Goal: Task Accomplishment & Management: Complete application form

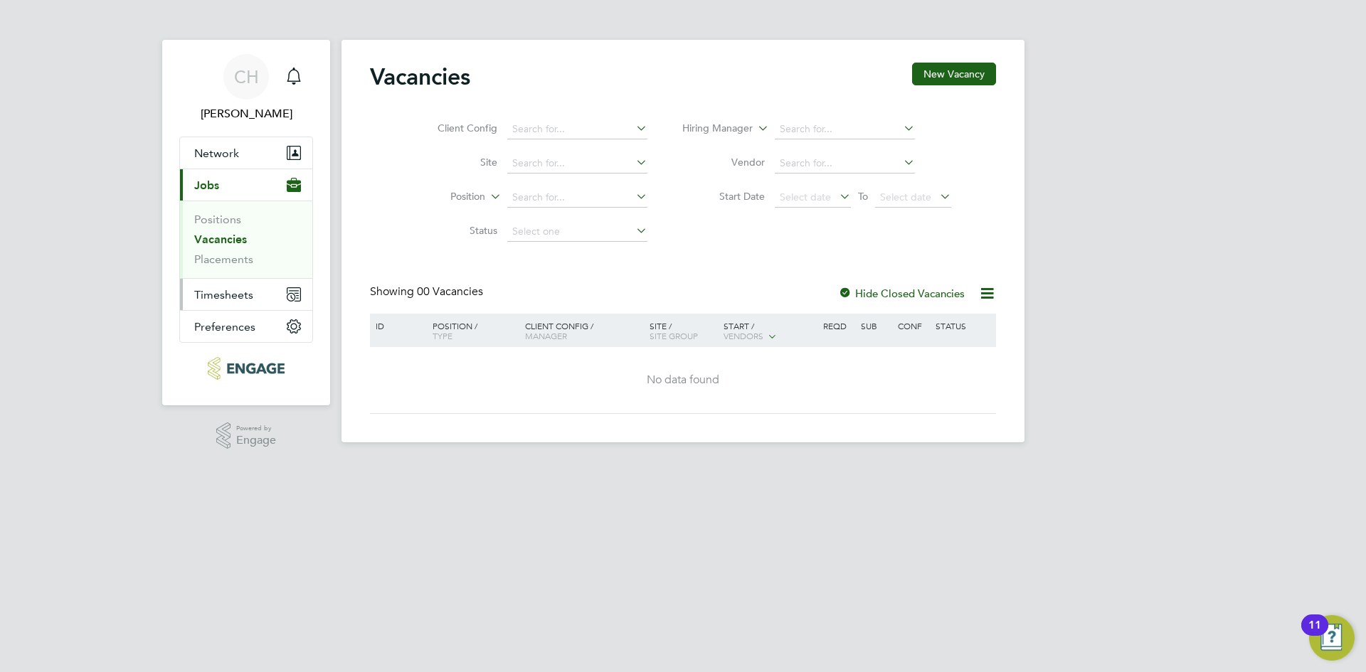
click at [221, 285] on button "Timesheets" at bounding box center [246, 294] width 132 height 31
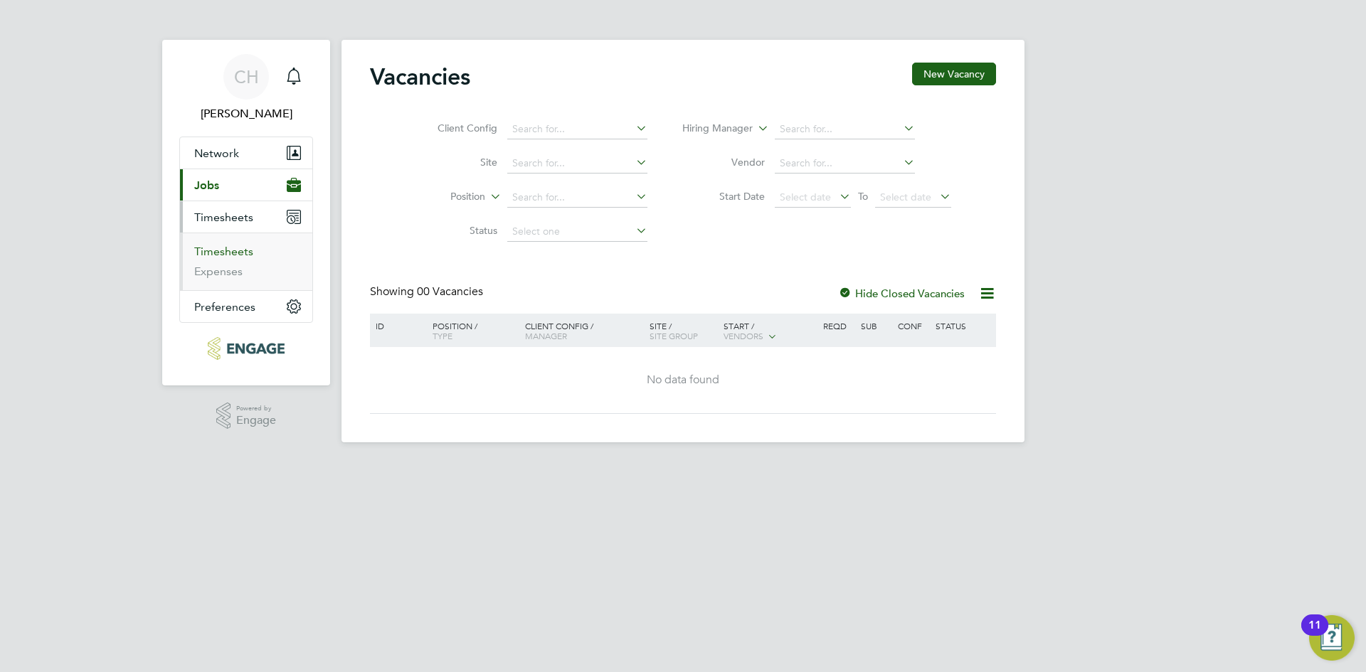
click at [226, 255] on link "Timesheets" at bounding box center [223, 252] width 59 height 14
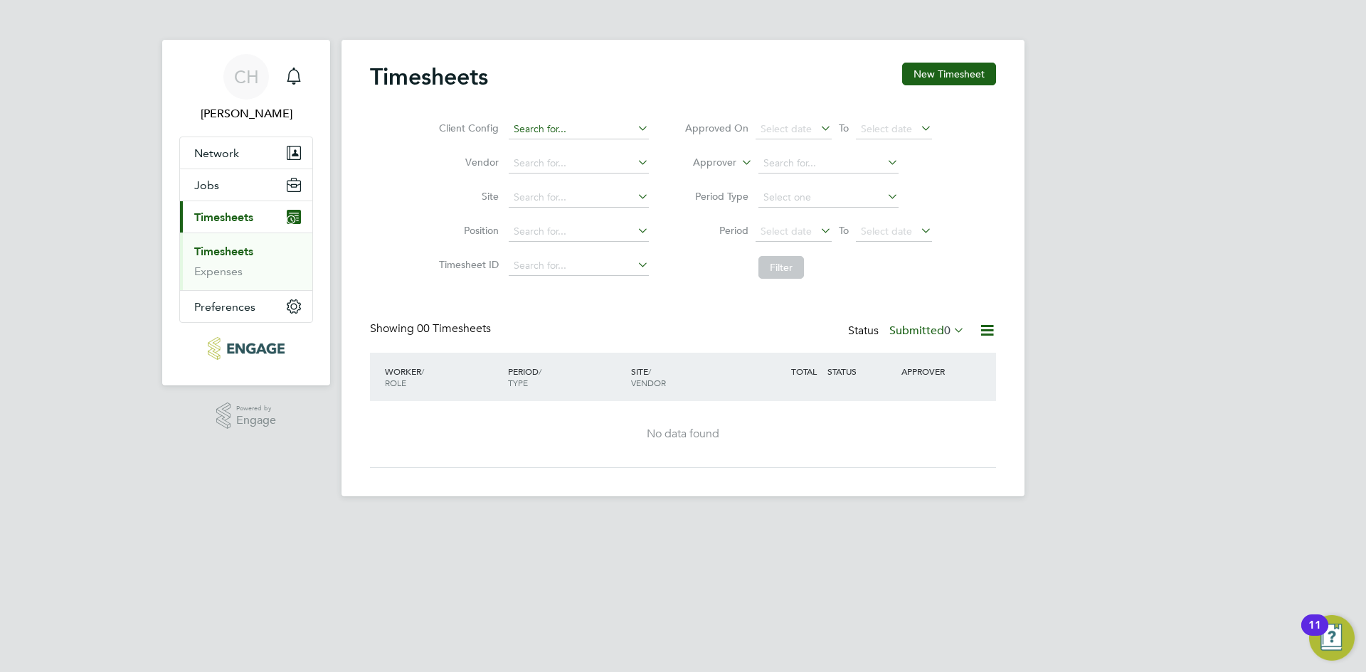
click at [571, 136] on input at bounding box center [579, 130] width 140 height 20
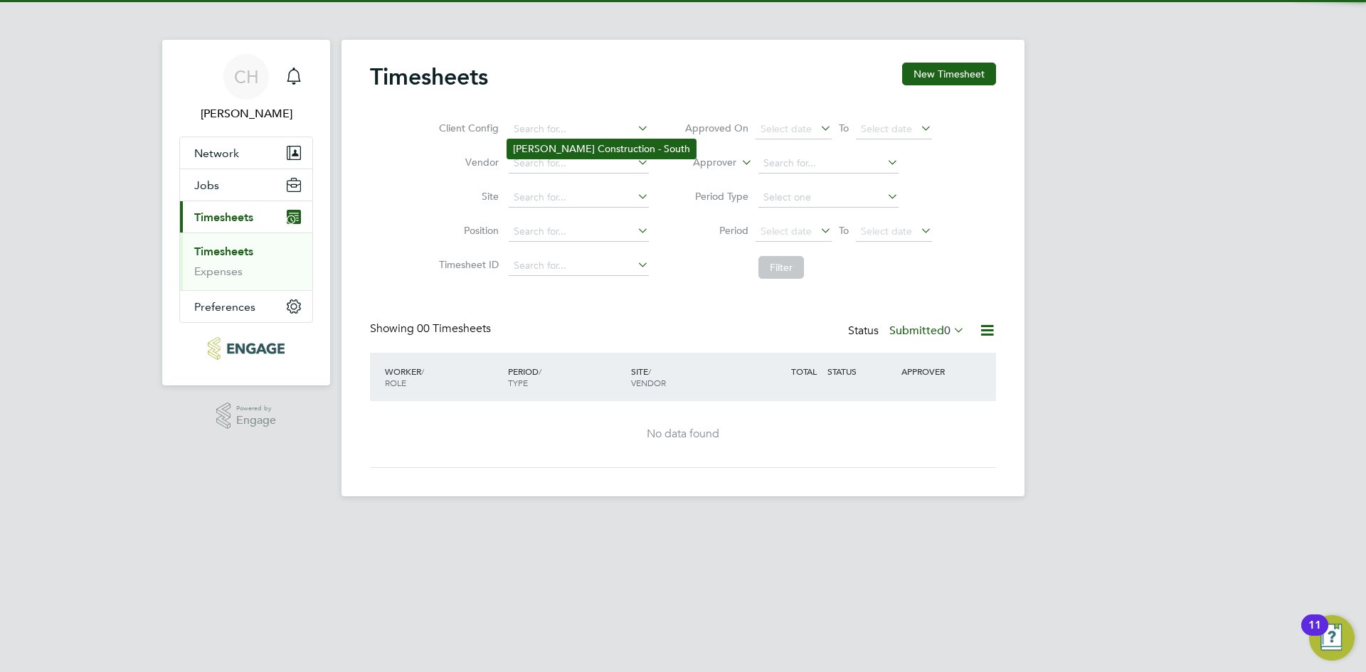
click at [563, 149] on li "[PERSON_NAME] Construction - South" at bounding box center [601, 148] width 189 height 19
type input "[PERSON_NAME] Construction - South"
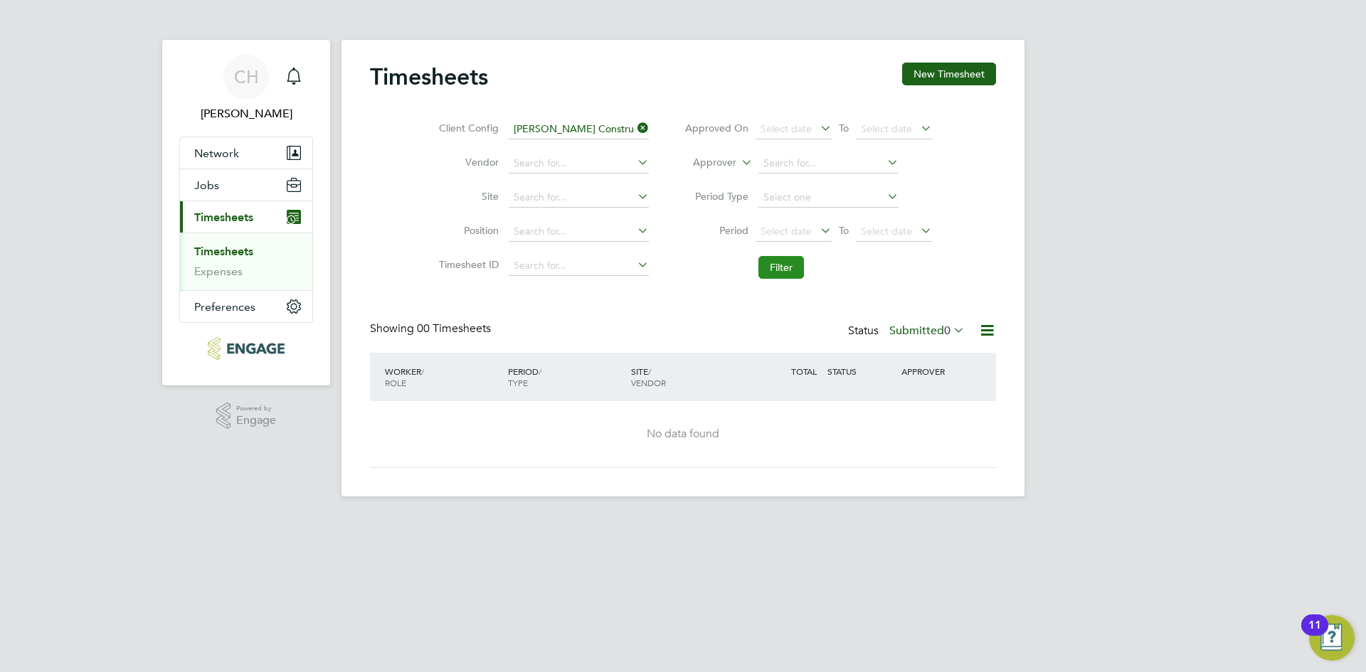
click at [793, 267] on button "Filter" at bounding box center [781, 267] width 46 height 23
click at [229, 145] on button "Network" at bounding box center [246, 152] width 132 height 31
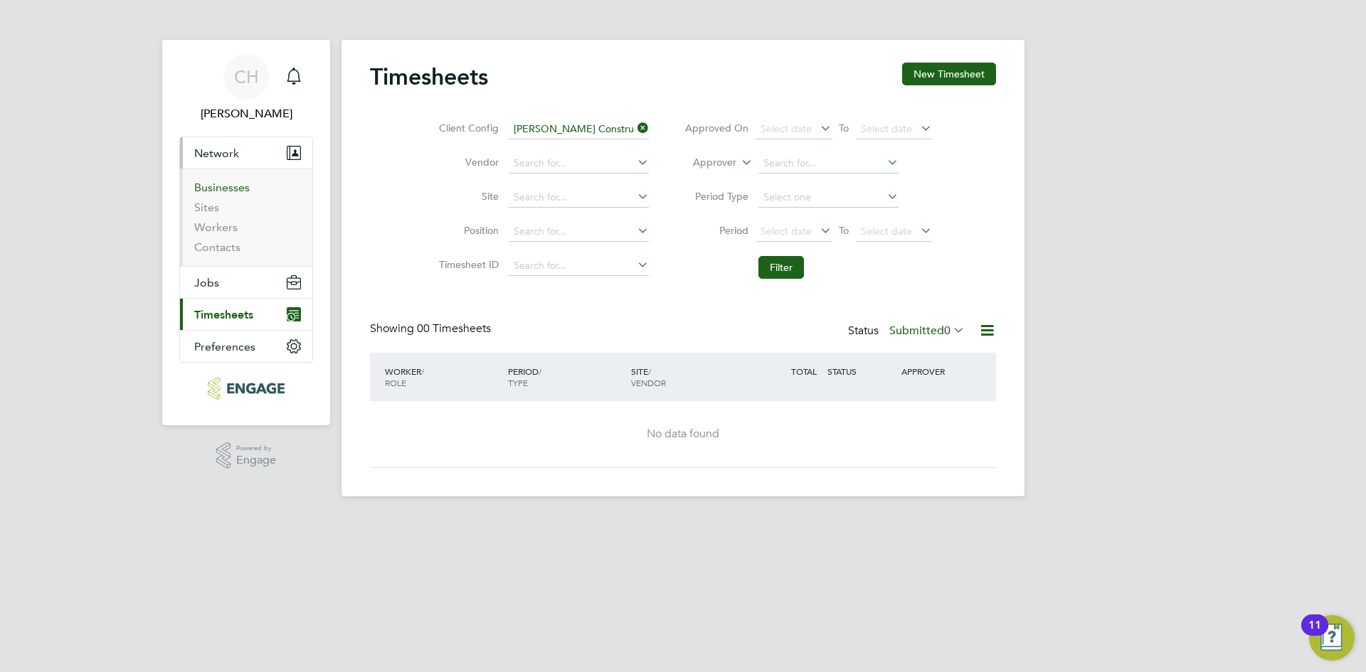
click at [225, 186] on link "Businesses" at bounding box center [221, 188] width 55 height 14
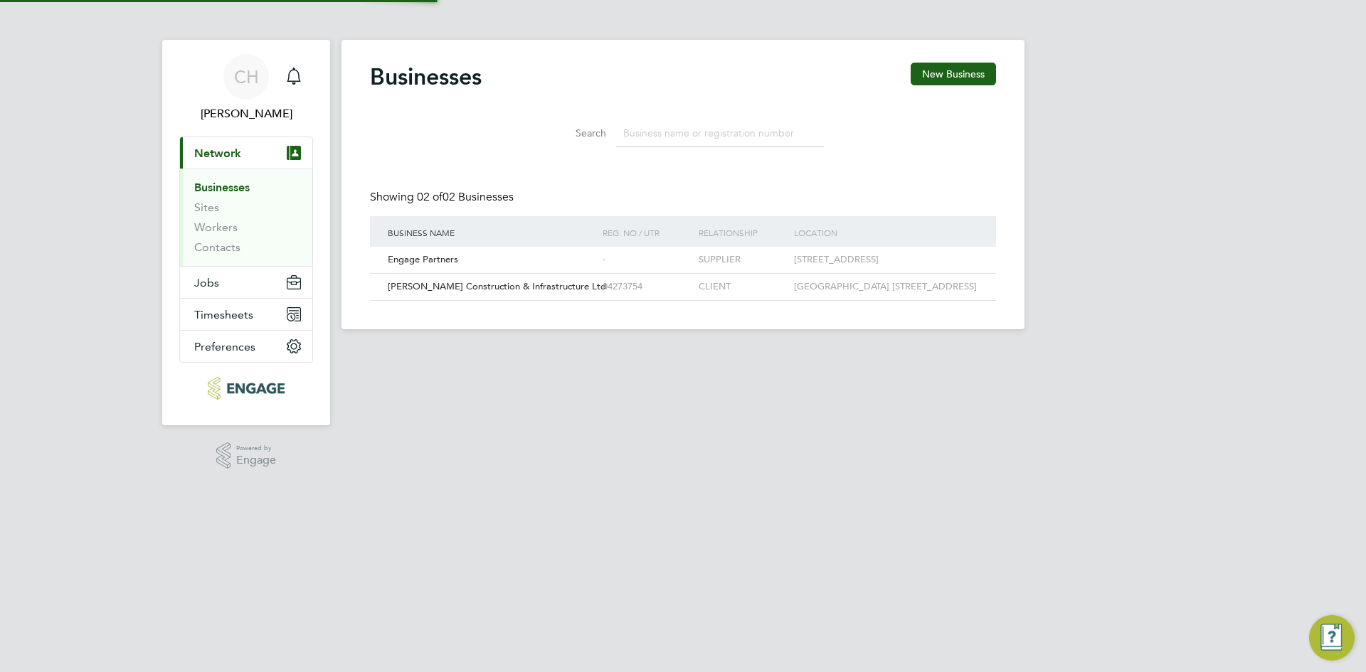
scroll to position [27, 216]
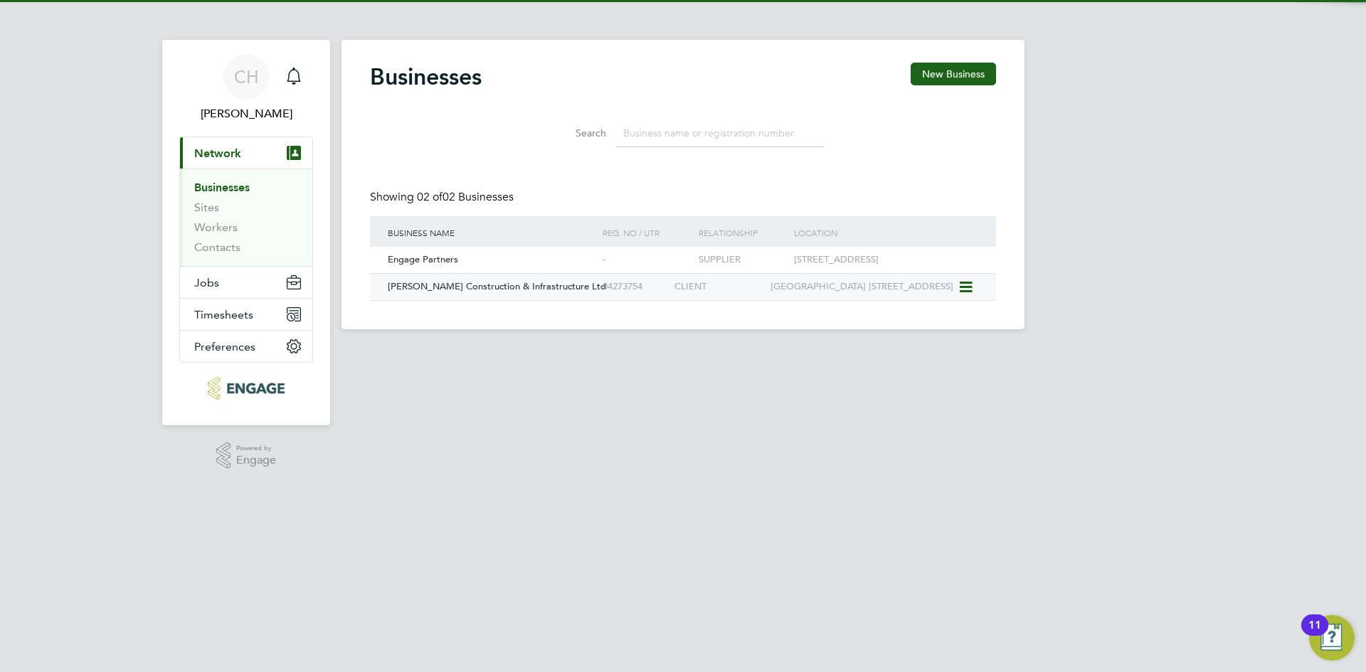
click at [469, 292] on span "[PERSON_NAME] Construction & Infrastructure Ltd" at bounding box center [497, 286] width 218 height 12
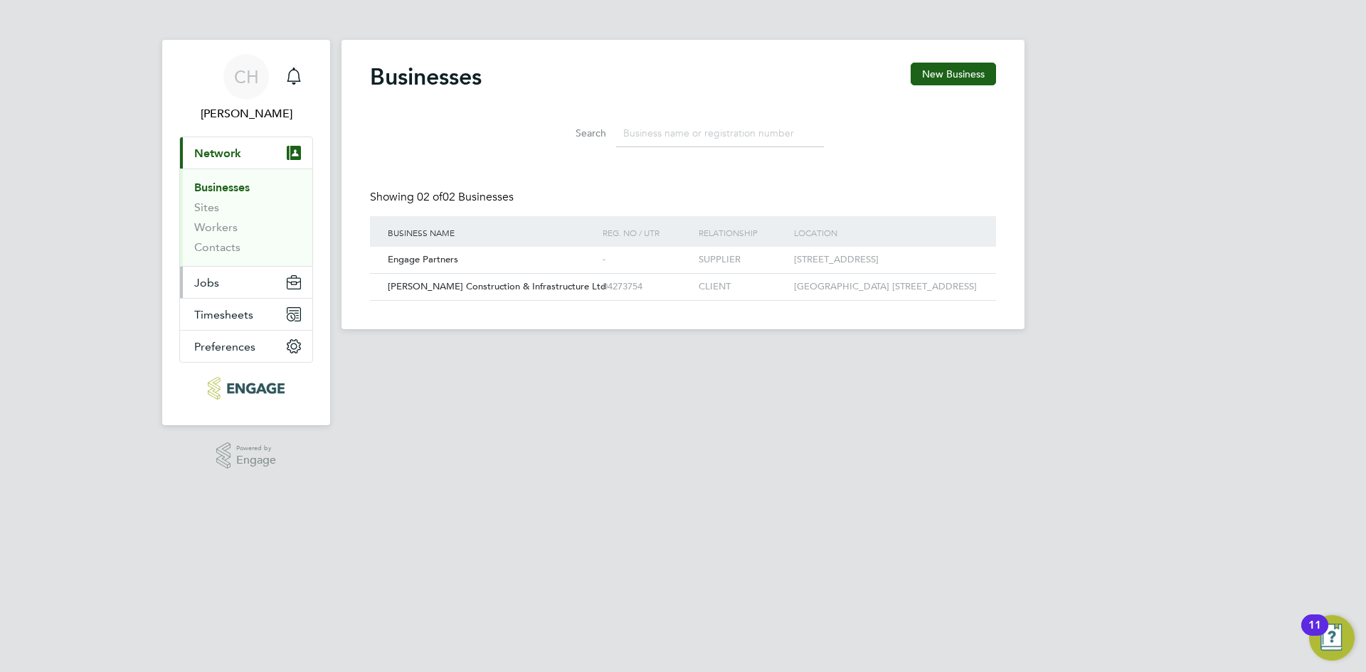
click at [211, 284] on span "Jobs" at bounding box center [206, 283] width 25 height 14
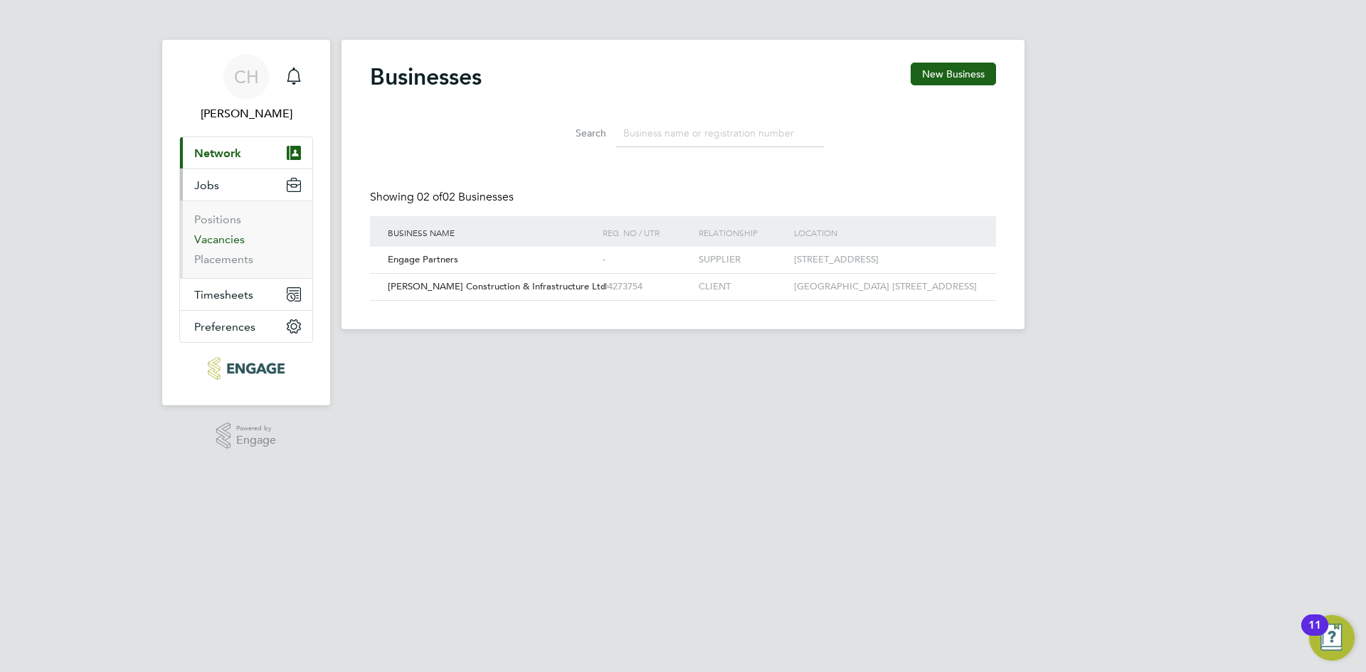
click at [223, 241] on link "Vacancies" at bounding box center [219, 240] width 51 height 14
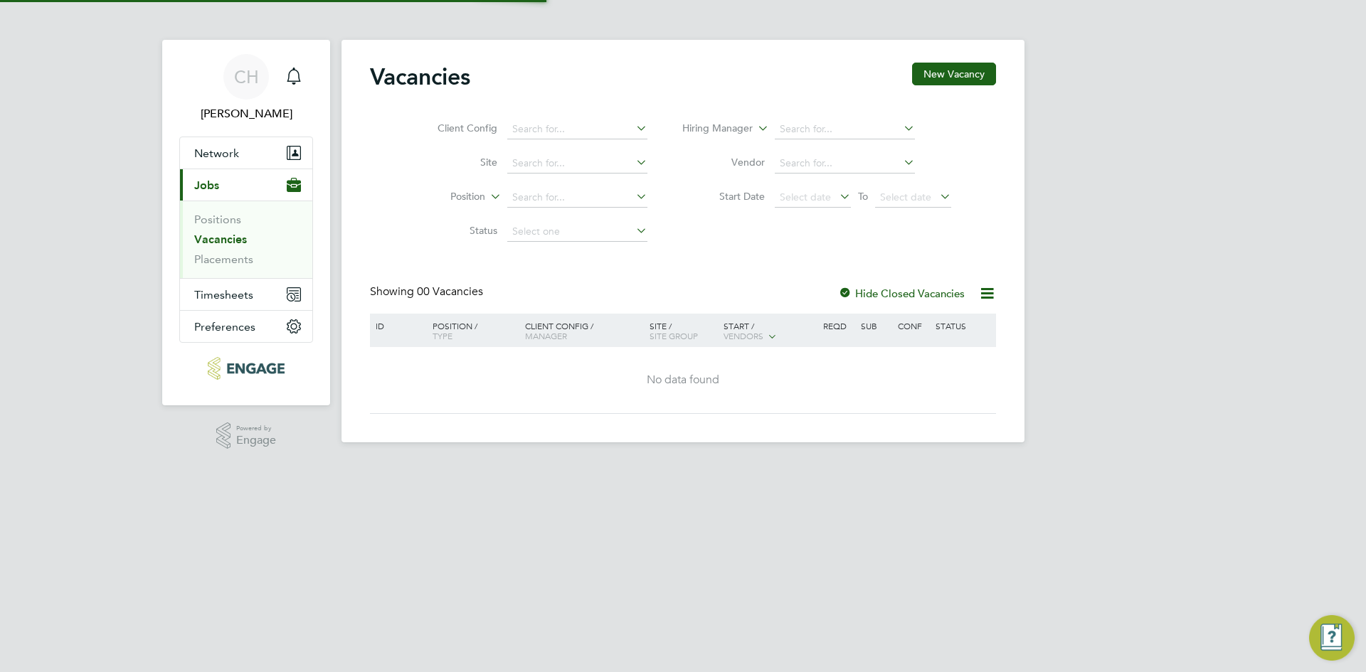
click at [220, 228] on li "Positions" at bounding box center [247, 223] width 107 height 20
drag, startPoint x: 231, startPoint y: 276, endPoint x: 227, endPoint y: 258, distance: 18.3
click at [231, 276] on ul "Positions Vacancies Placements" at bounding box center [246, 240] width 132 height 78
click at [227, 258] on link "Placements" at bounding box center [223, 260] width 59 height 14
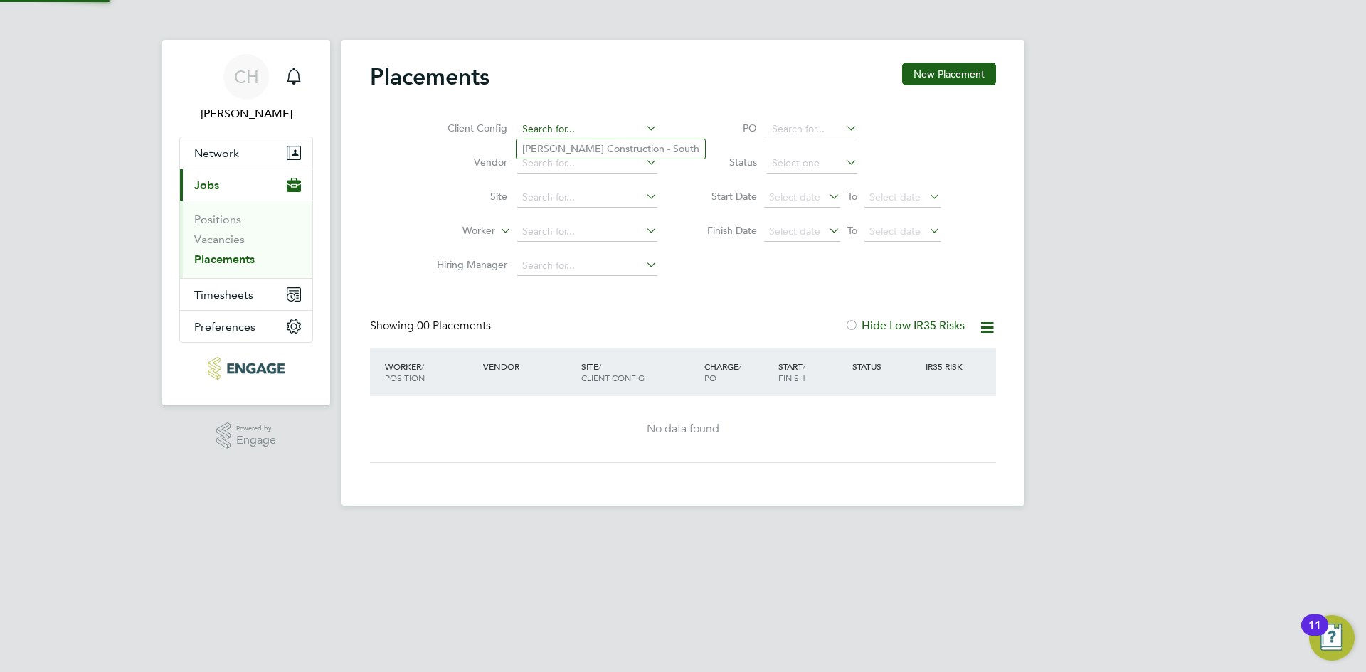
click at [563, 135] on input at bounding box center [587, 130] width 140 height 20
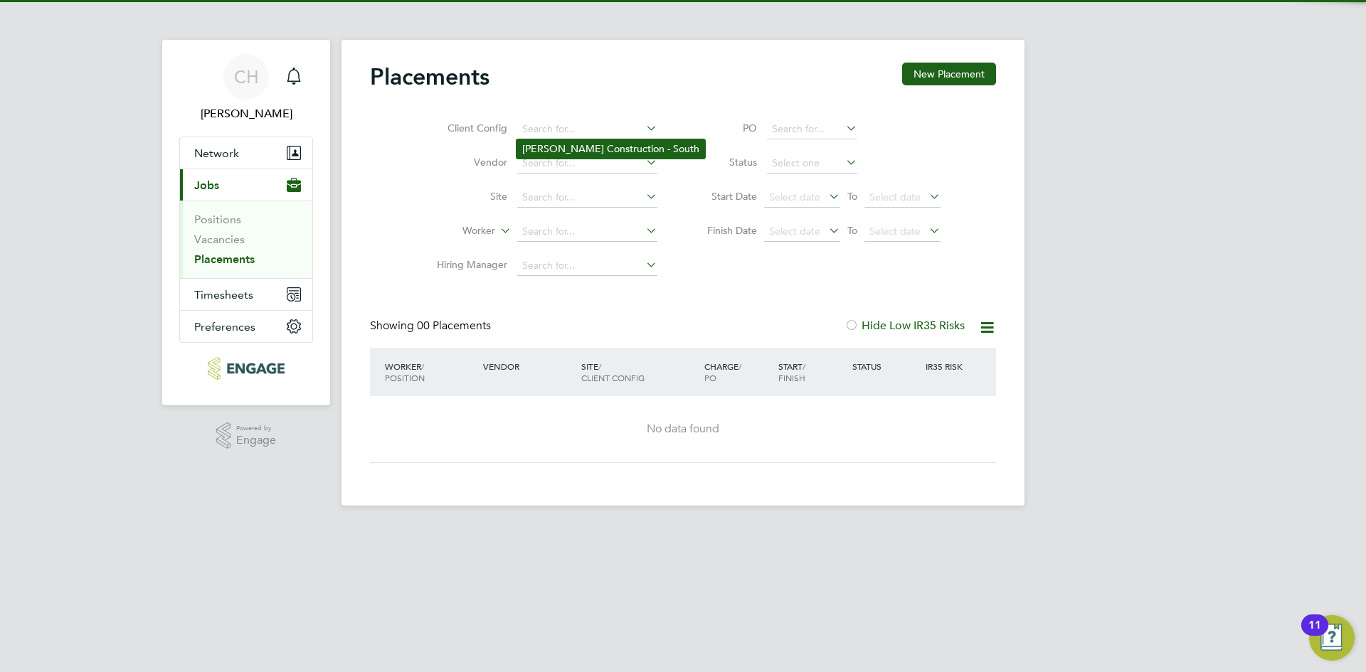
click at [563, 148] on li "[PERSON_NAME] Construction - South" at bounding box center [610, 148] width 189 height 19
type input "[PERSON_NAME] Construction - South"
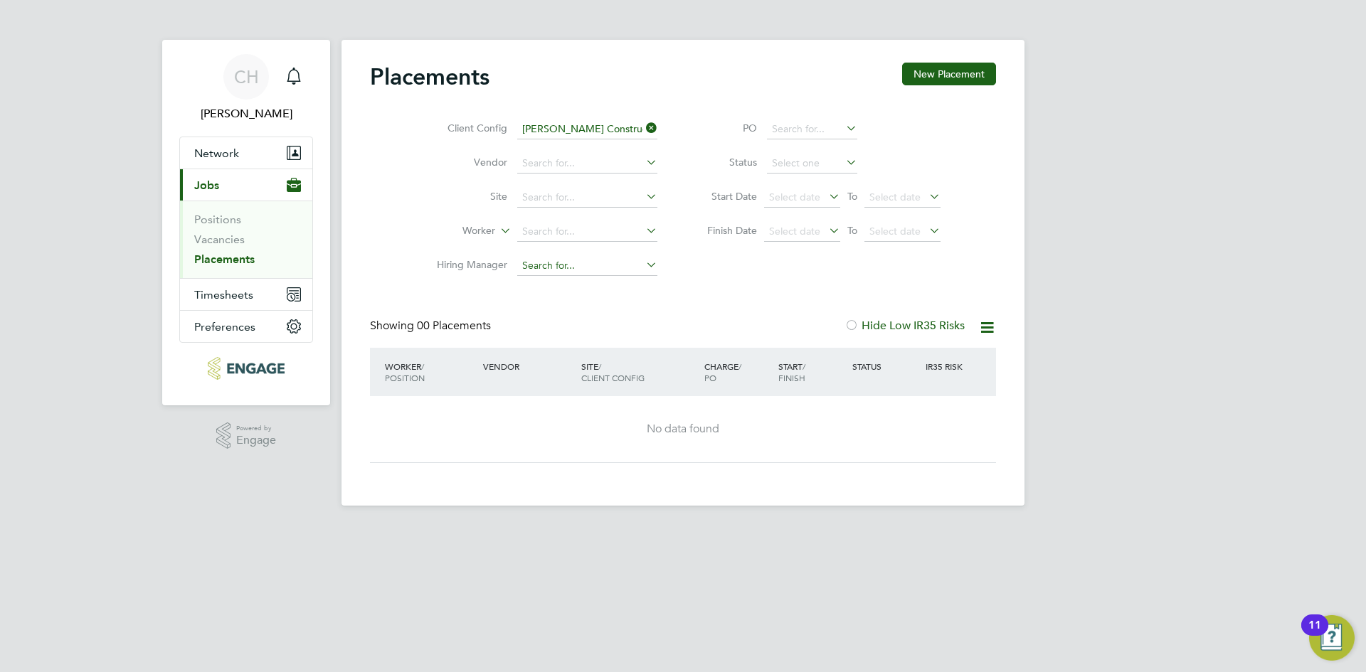
click at [571, 267] on input at bounding box center [587, 266] width 140 height 20
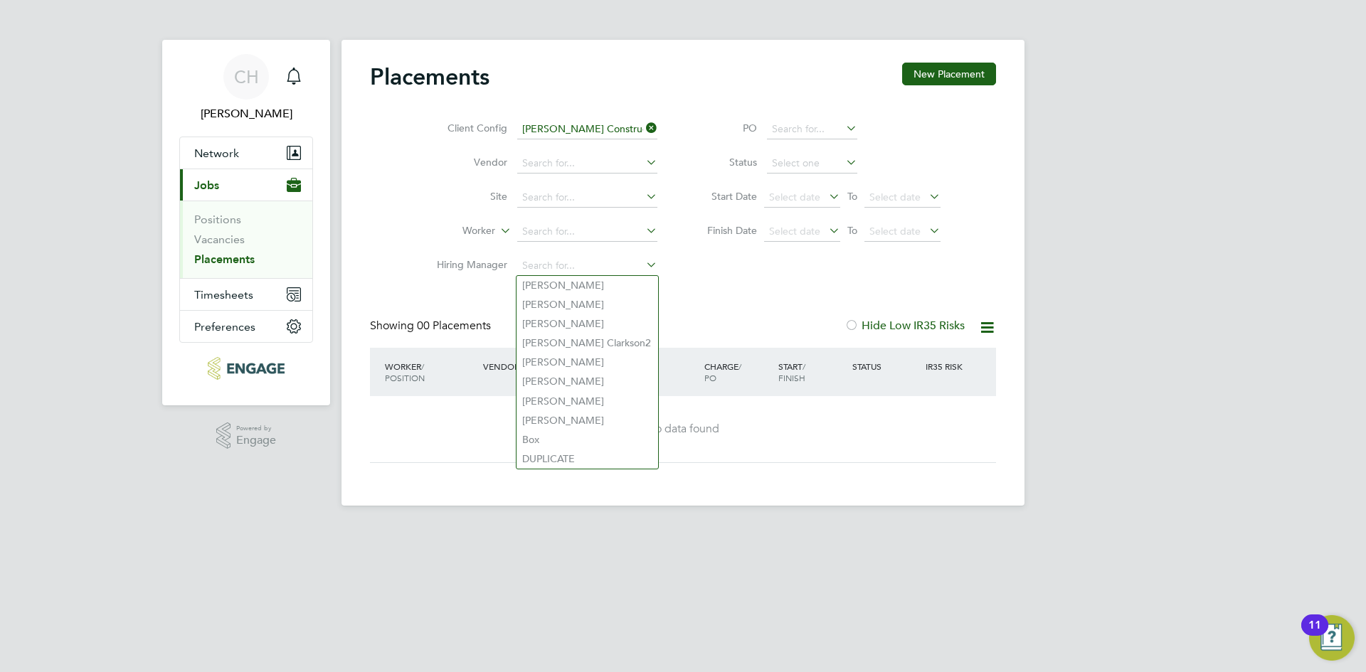
click at [713, 289] on div "Placements New Placement Client Config [PERSON_NAME] Construction - South Vendo…" at bounding box center [683, 263] width 626 height 400
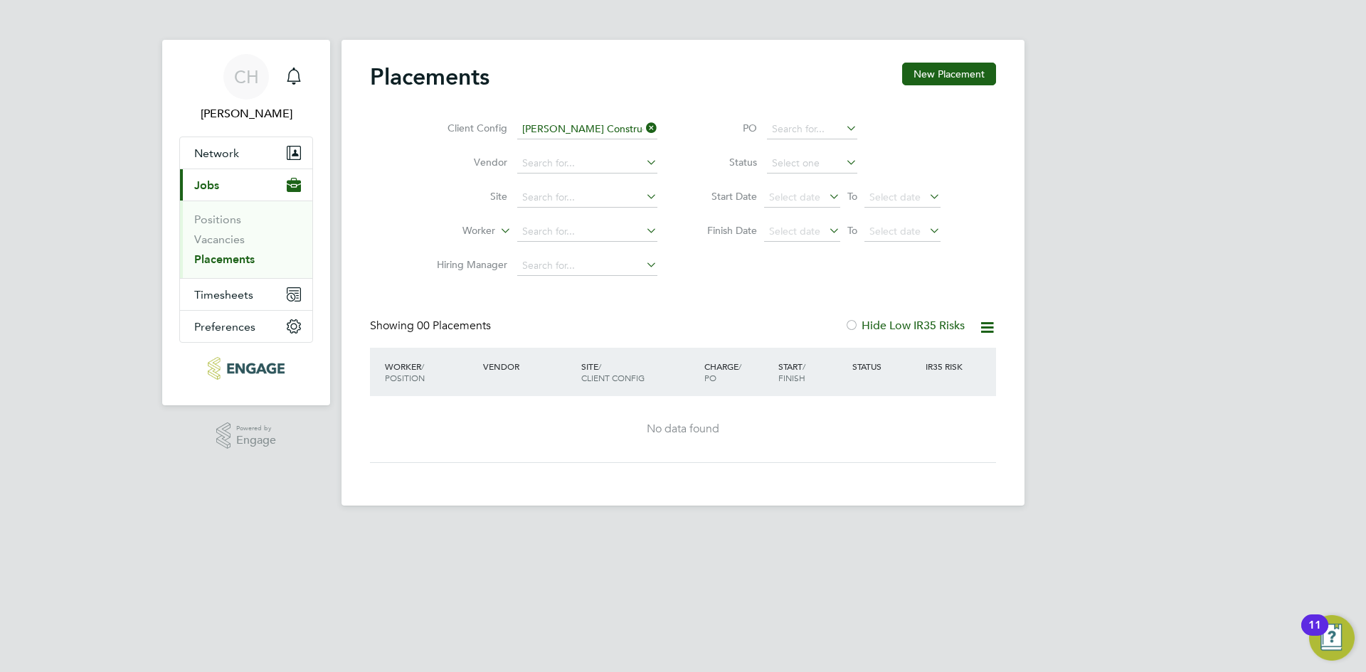
click at [594, 208] on li "Site" at bounding box center [541, 198] width 267 height 34
click at [589, 201] on input at bounding box center [587, 198] width 140 height 20
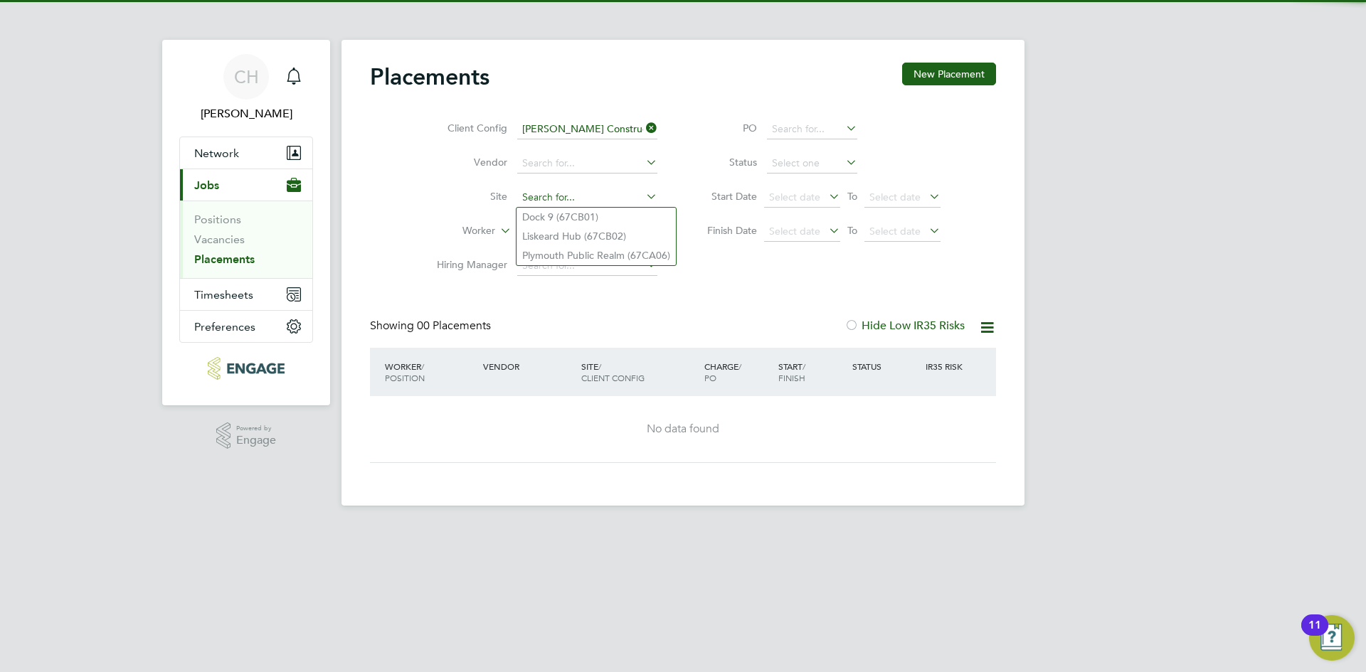
click at [589, 201] on input at bounding box center [587, 198] width 140 height 20
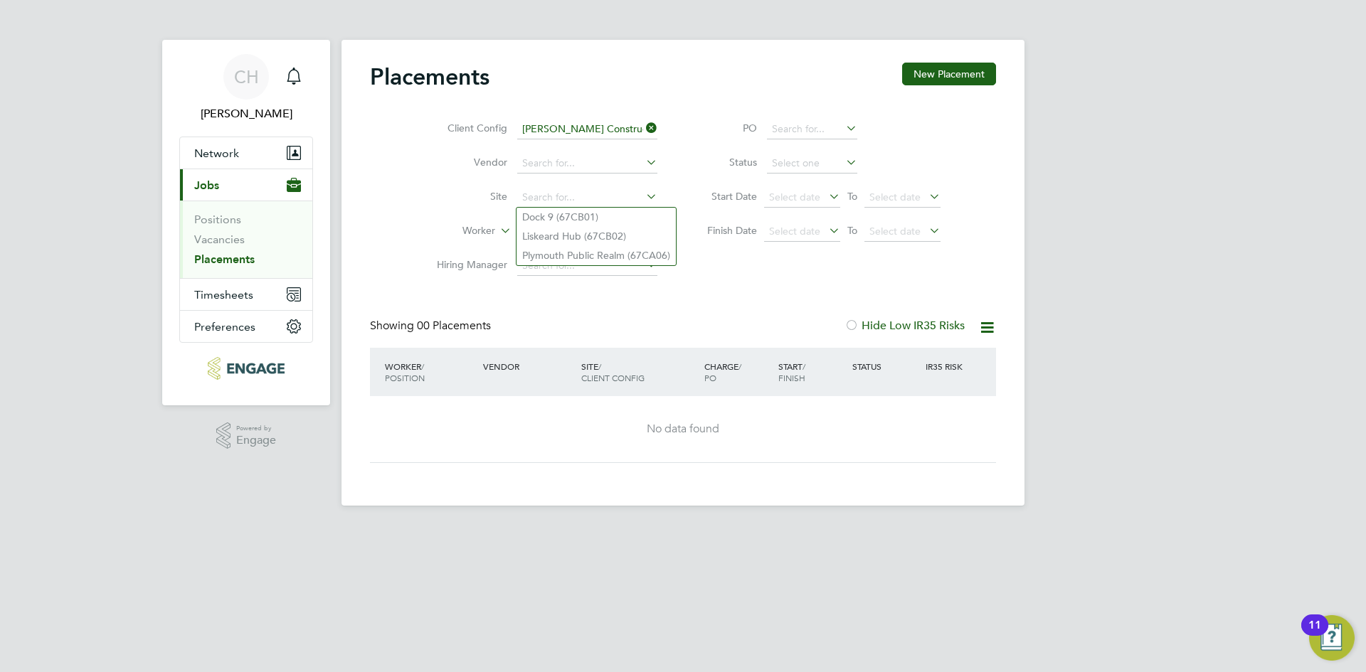
click at [716, 284] on div "Placements New Placement Client Config [PERSON_NAME] Construction - South Vendo…" at bounding box center [683, 263] width 626 height 400
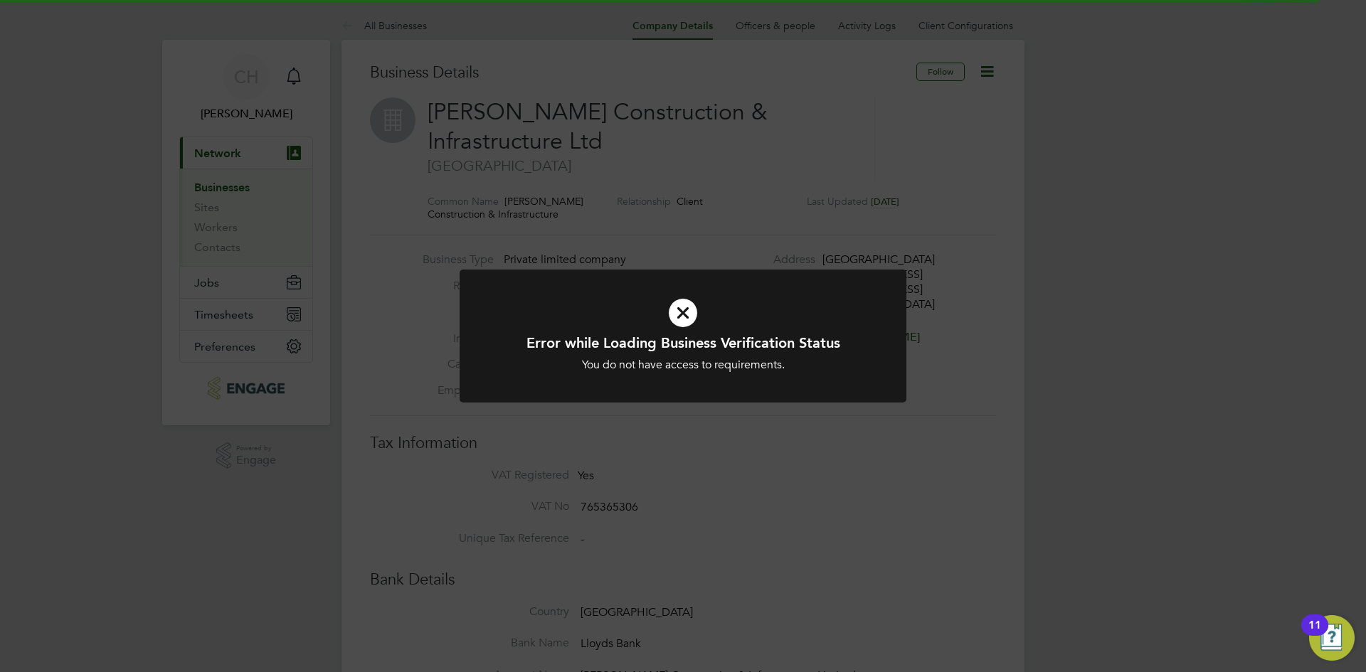
click at [691, 316] on icon at bounding box center [683, 312] width 370 height 55
